Goal: Transaction & Acquisition: Purchase product/service

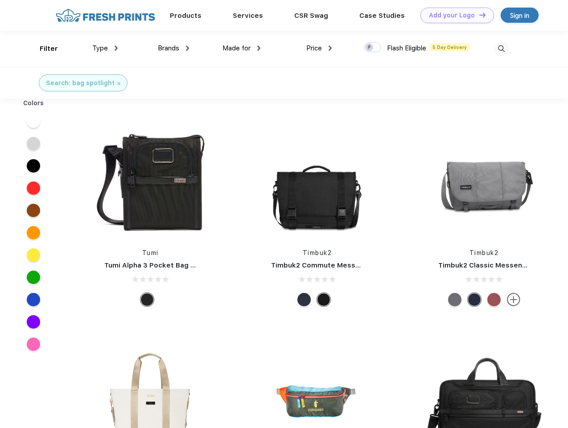
click at [454, 15] on link "Add your Logo Design Tool" at bounding box center [457, 16] width 74 height 16
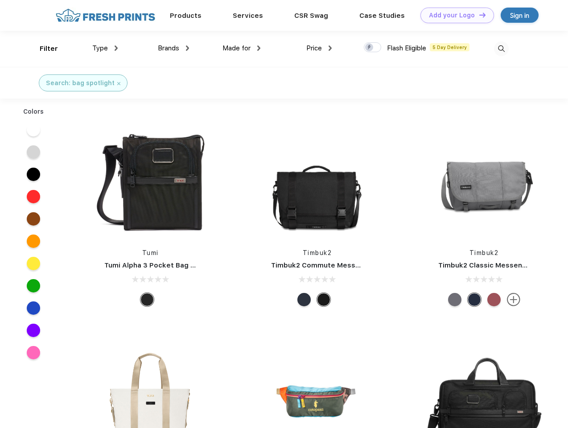
click at [0, 0] on div "Design Tool" at bounding box center [0, 0] width 0 height 0
click at [478, 15] on link "Add your Logo Design Tool" at bounding box center [457, 16] width 74 height 16
click at [43, 49] on div "Filter" at bounding box center [49, 49] width 18 height 10
click at [105, 48] on span "Type" at bounding box center [100, 48] width 16 height 8
click at [173, 48] on span "Brands" at bounding box center [168, 48] width 21 height 8
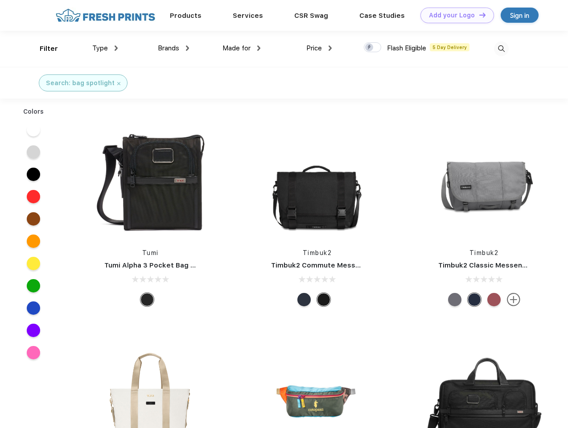
click at [242, 48] on span "Made for" at bounding box center [236, 48] width 28 height 8
click at [319, 48] on span "Price" at bounding box center [314, 48] width 16 height 8
click at [373, 48] on div at bounding box center [372, 47] width 17 height 10
click at [369, 48] on input "checkbox" at bounding box center [367, 45] width 6 height 6
click at [501, 49] on img at bounding box center [501, 48] width 15 height 15
